Goal: Find specific page/section: Find specific page/section

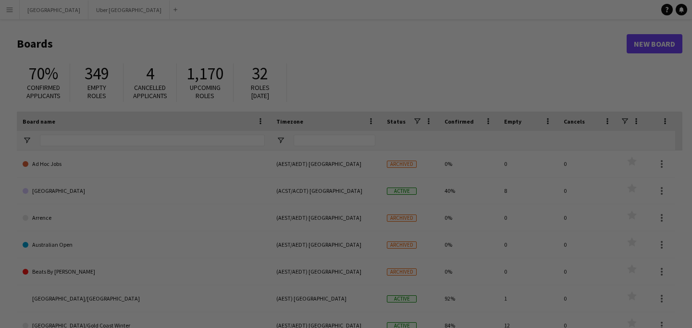
type input "****"
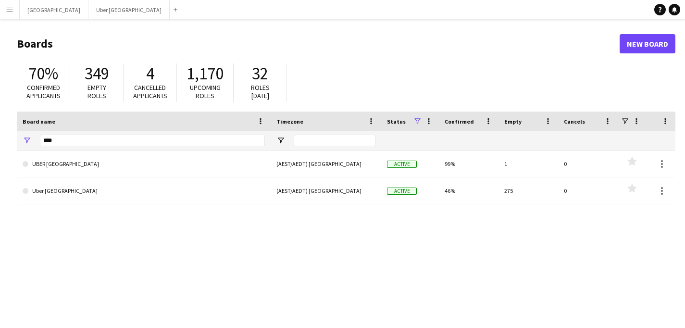
click at [12, 13] on button "Menu" at bounding box center [9, 9] width 19 height 19
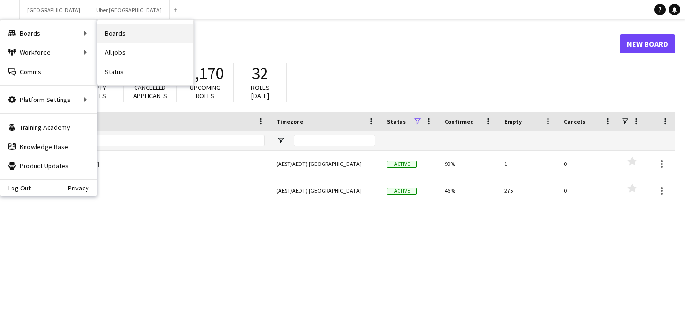
click at [114, 32] on link "Boards" at bounding box center [145, 33] width 96 height 19
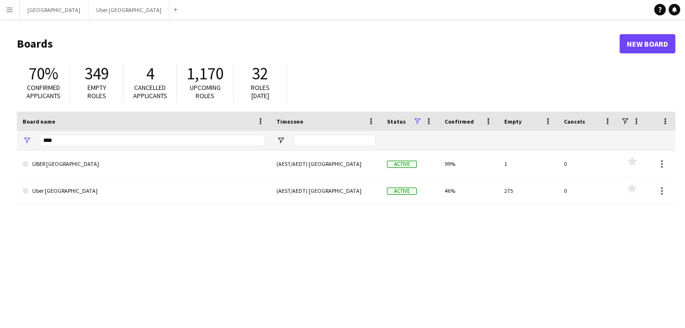
click at [13, 9] on button "Menu" at bounding box center [9, 9] width 19 height 19
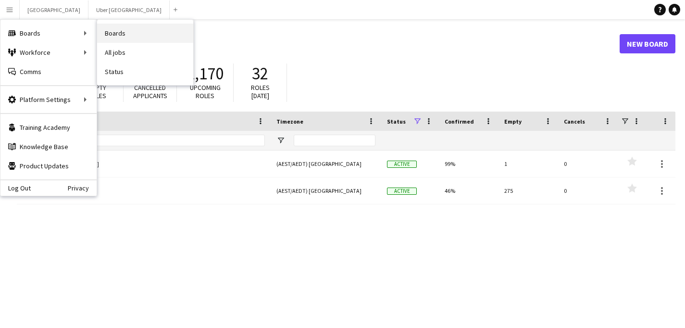
click at [137, 38] on link "Boards" at bounding box center [145, 33] width 96 height 19
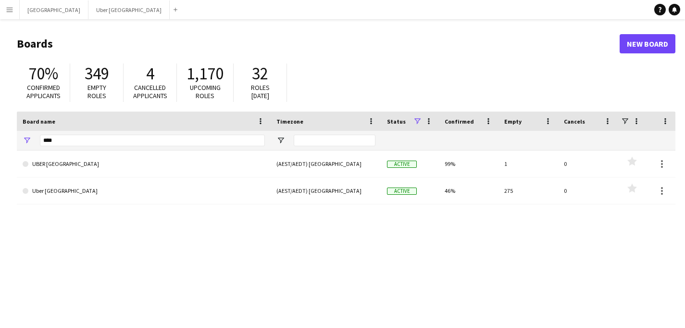
click at [8, 7] on app-icon "Menu" at bounding box center [10, 10] width 8 height 8
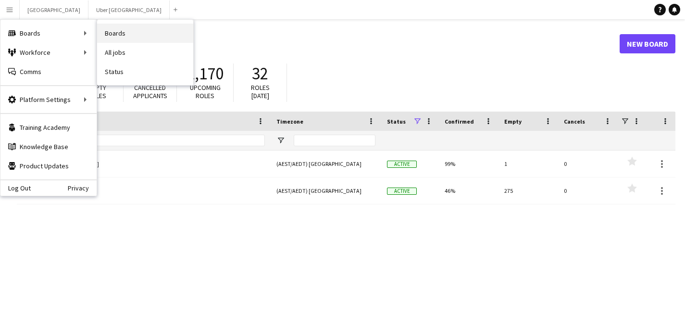
click at [124, 36] on link "Boards" at bounding box center [145, 33] width 96 height 19
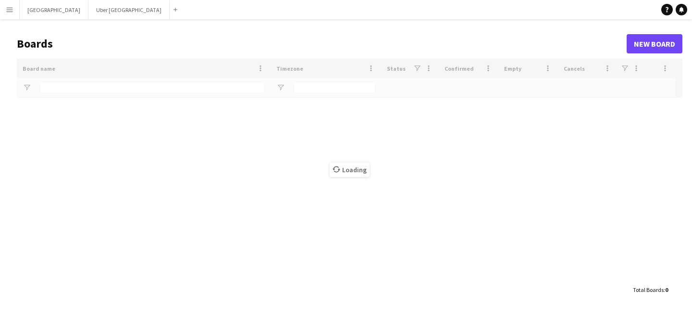
type input "****"
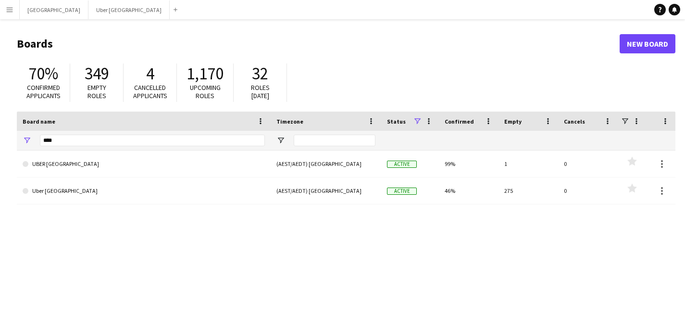
click at [364, 261] on div "UBER Melbourne (AEST/AEDT) Sydney Active 99% 1 0 Favourites Uber Sydney (AEST/A…" at bounding box center [346, 241] width 659 height 183
click at [217, 141] on input "****" at bounding box center [152, 141] width 225 height 12
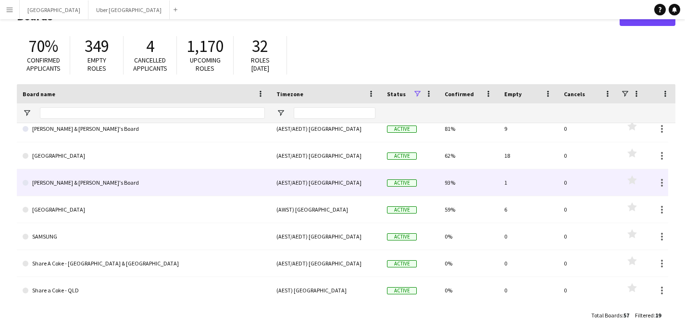
click at [182, 188] on link "Neil & Jenny's Board" at bounding box center [144, 182] width 242 height 27
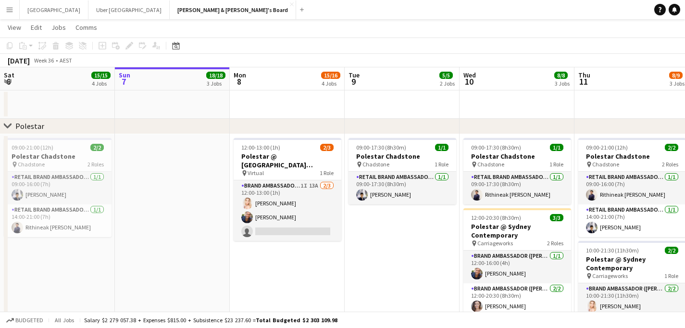
click at [380, 262] on app-date-cell "09:00-17:30 (8h30m) 1/1 Polestar Chadstone pin Chadstone 1 Role RETAIL Brand Am…" at bounding box center [402, 242] width 115 height 216
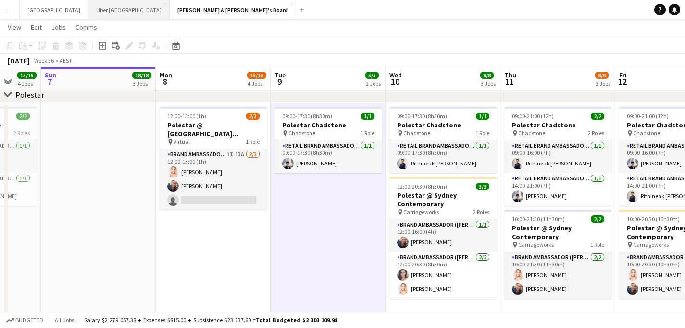
click at [88, 6] on button "Uber Sydney Close" at bounding box center [128, 9] width 81 height 19
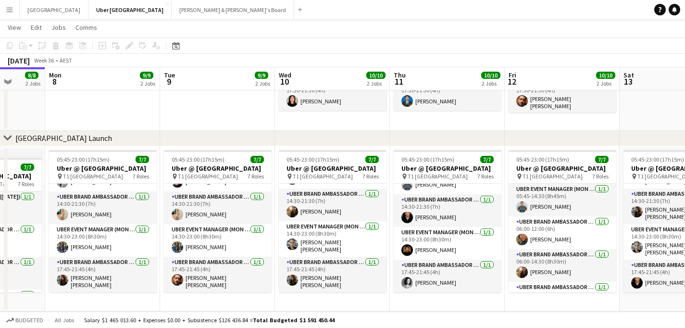
click at [648, 113] on app-date-cell at bounding box center [677, 48] width 115 height 164
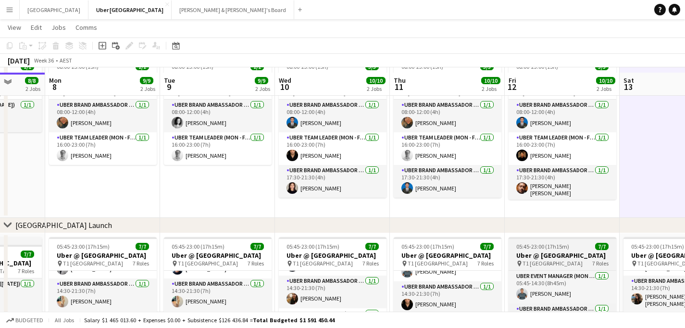
scroll to position [50, 0]
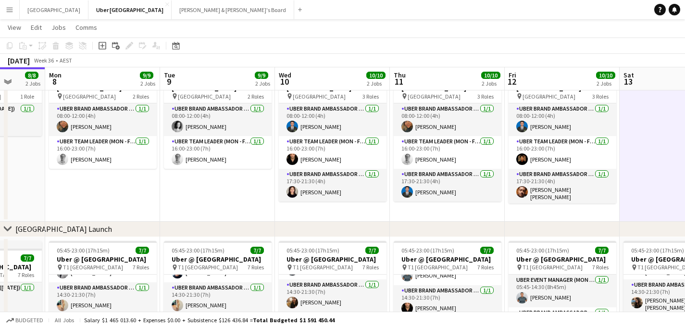
click at [671, 129] on app-date-cell at bounding box center [677, 139] width 115 height 164
